Goal: Find specific page/section: Find specific page/section

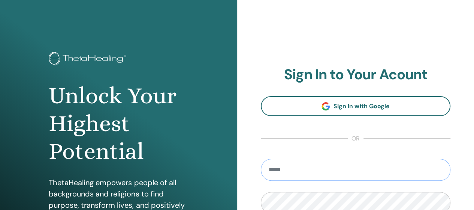
click at [364, 166] on input "email" at bounding box center [356, 170] width 190 height 22
type input "**********"
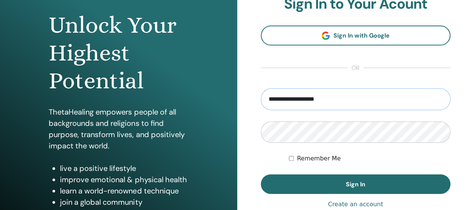
scroll to position [104, 0]
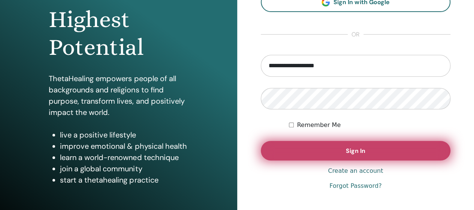
click at [341, 153] on button "Sign In" at bounding box center [356, 150] width 190 height 19
